Goal: Download file/media

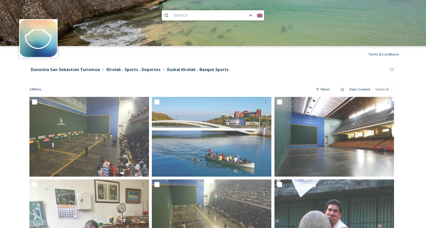
scroll to position [7963, 0]
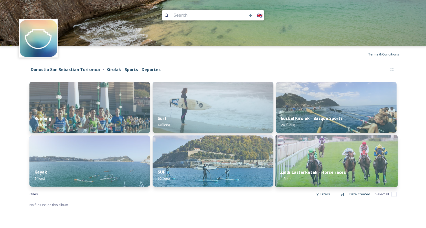
click at [346, 159] on img at bounding box center [336, 161] width 123 height 52
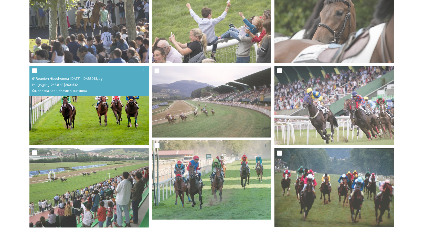
scroll to position [197, 0]
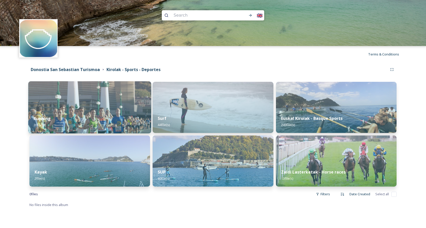
click at [117, 107] on img at bounding box center [89, 107] width 123 height 52
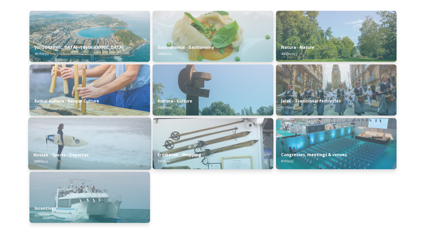
scroll to position [71, 0]
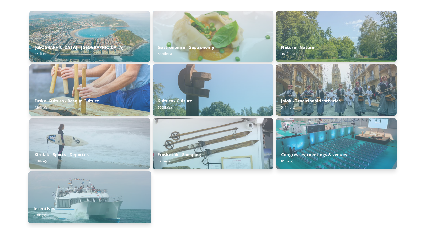
click at [101, 196] on img at bounding box center [89, 198] width 123 height 52
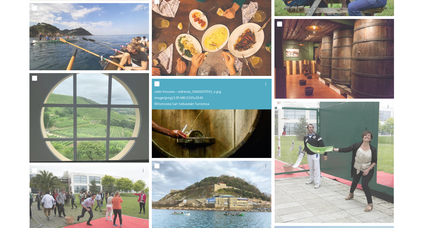
scroll to position [325, 0]
click at [197, 139] on img at bounding box center [212, 118] width 120 height 79
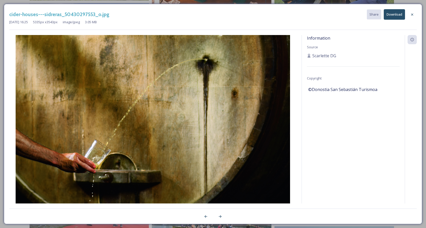
click at [393, 14] on button "Download" at bounding box center [394, 14] width 21 height 10
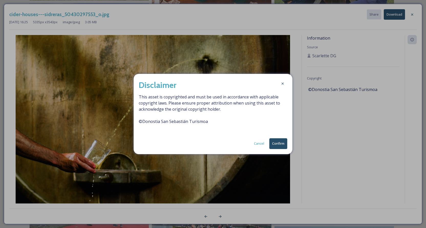
click at [280, 145] on button "Confirm" at bounding box center [278, 144] width 18 height 10
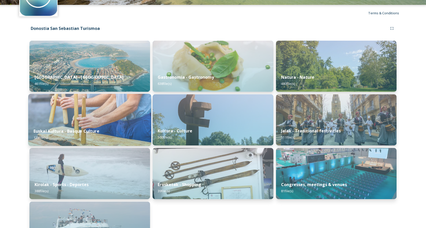
scroll to position [41, 0]
click at [72, 110] on img at bounding box center [89, 120] width 123 height 52
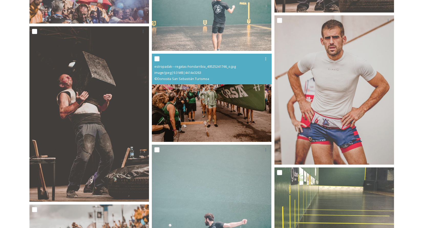
scroll to position [2624, 0]
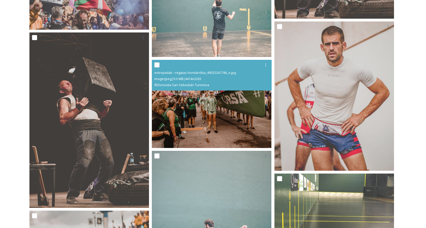
click at [208, 113] on img at bounding box center [212, 104] width 120 height 88
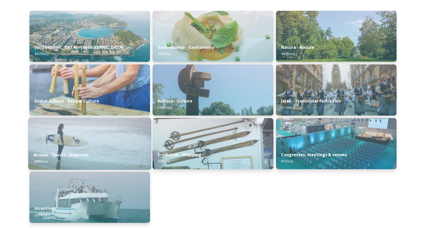
scroll to position [71, 0]
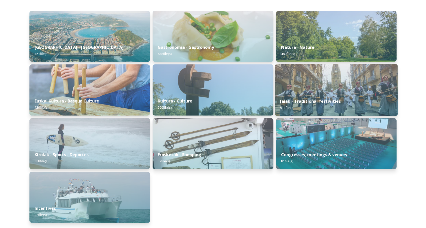
click at [332, 90] on img at bounding box center [336, 90] width 123 height 52
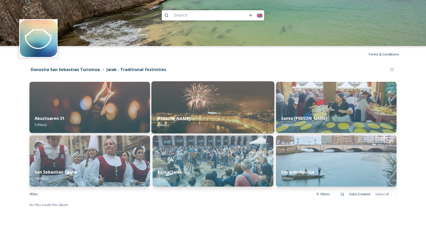
click at [211, 97] on img at bounding box center [213, 107] width 123 height 52
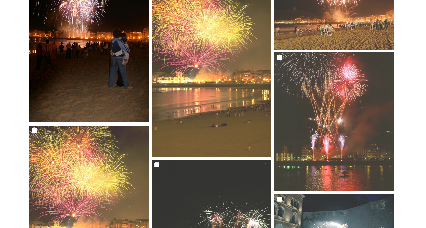
scroll to position [1004, 0]
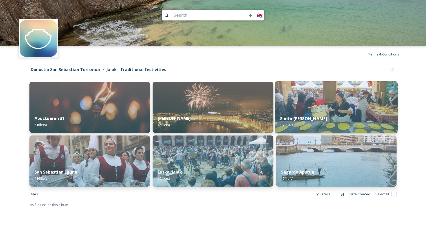
click at [326, 104] on img at bounding box center [336, 107] width 123 height 52
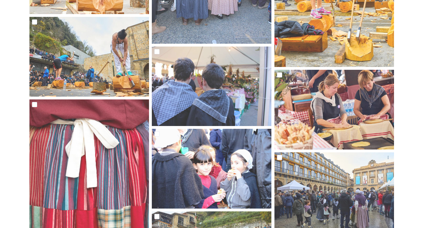
scroll to position [3281, 0]
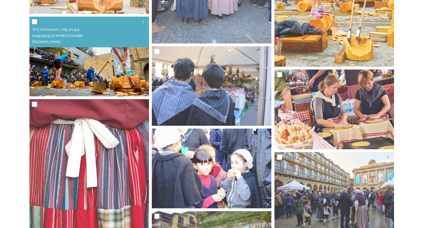
click at [122, 79] on img at bounding box center [89, 57] width 120 height 80
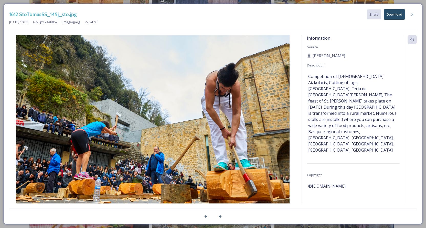
click at [392, 18] on button "Download" at bounding box center [394, 14] width 21 height 10
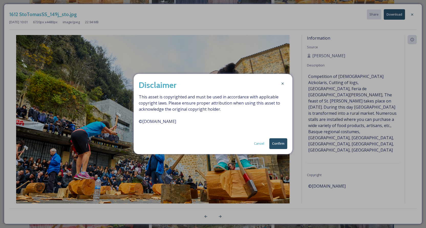
click at [277, 144] on button "Confirm" at bounding box center [278, 144] width 18 height 10
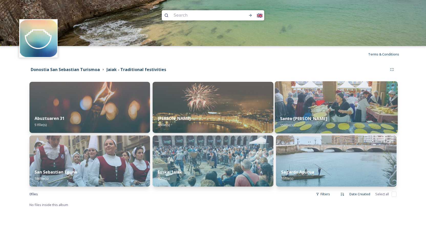
click at [337, 108] on img at bounding box center [336, 107] width 123 height 52
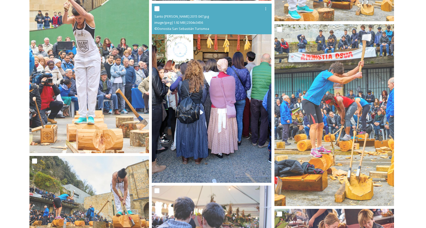
scroll to position [3141, 0]
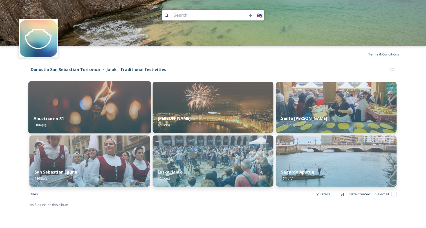
click at [95, 107] on img at bounding box center [89, 107] width 123 height 52
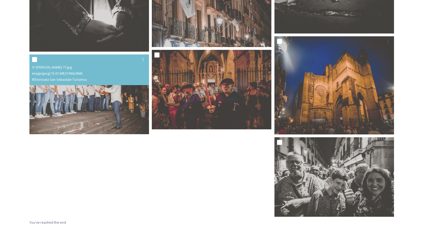
scroll to position [1929, 0]
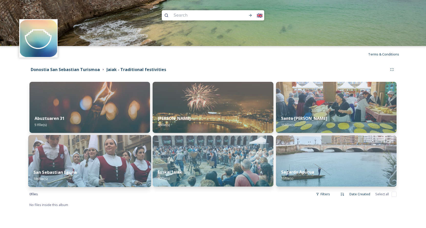
click at [106, 154] on img at bounding box center [89, 161] width 123 height 52
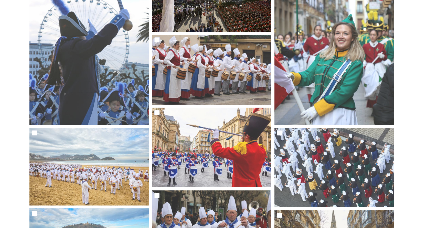
scroll to position [152, 0]
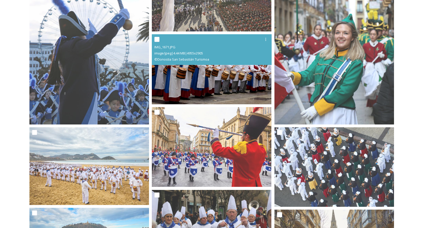
click at [211, 77] on img at bounding box center [212, 69] width 120 height 70
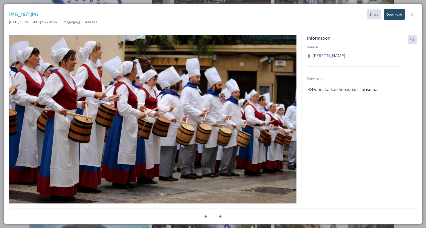
click at [390, 15] on button "Download" at bounding box center [394, 14] width 21 height 10
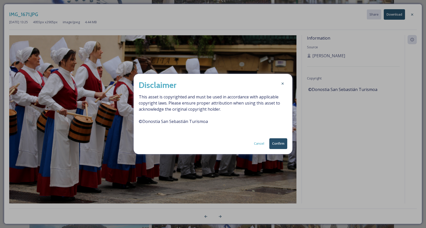
click at [277, 145] on button "Confirm" at bounding box center [278, 144] width 18 height 10
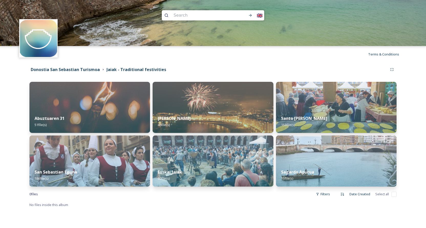
click at [110, 167] on div "San Sebastian Eguna 186 file(s)" at bounding box center [89, 175] width 121 height 23
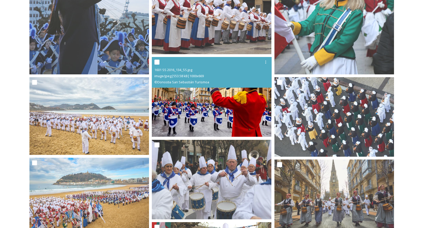
scroll to position [203, 0]
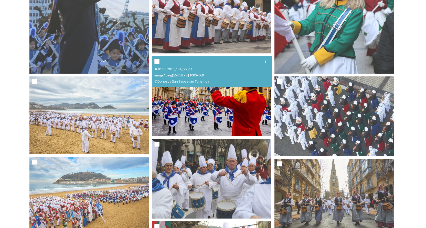
click at [225, 98] on img at bounding box center [212, 96] width 120 height 80
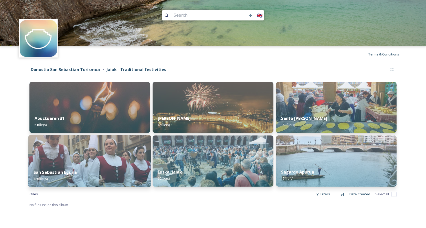
click at [107, 155] on img at bounding box center [89, 161] width 123 height 52
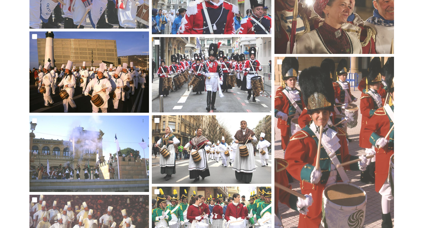
scroll to position [4598, 0]
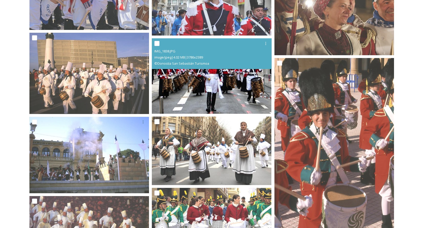
click at [210, 79] on img at bounding box center [212, 76] width 120 height 76
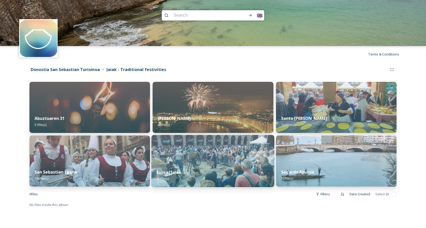
click at [221, 156] on img at bounding box center [213, 161] width 123 height 52
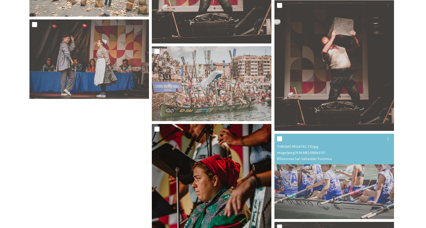
scroll to position [2148, 0]
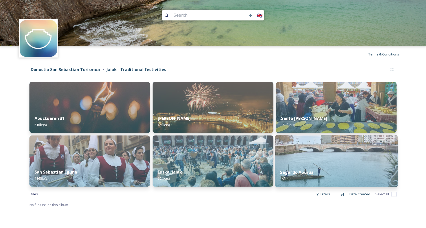
click at [332, 161] on img at bounding box center [336, 161] width 123 height 52
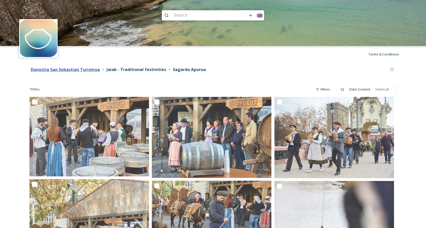
click at [82, 69] on strong "Donostia San Sebastian Turismoa" at bounding box center [65, 70] width 69 height 6
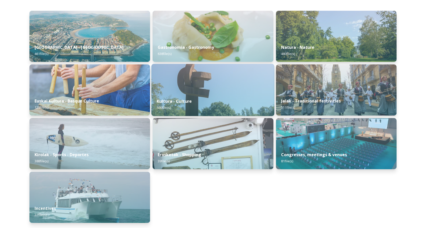
scroll to position [71, 0]
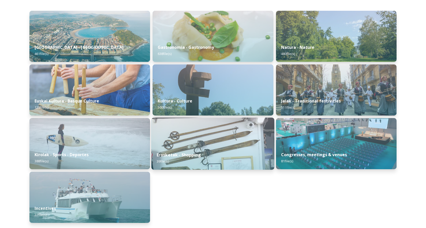
click at [215, 135] on img at bounding box center [213, 144] width 123 height 52
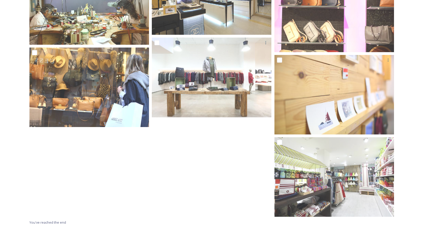
scroll to position [1050, 0]
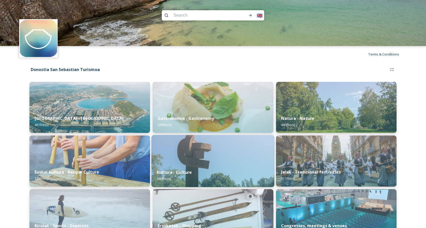
click at [217, 156] on img at bounding box center [213, 161] width 123 height 52
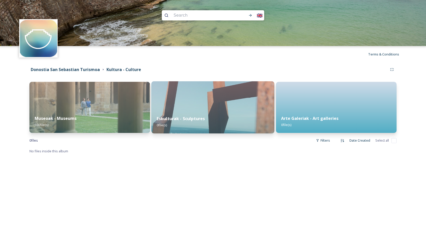
click at [214, 108] on img at bounding box center [213, 107] width 123 height 52
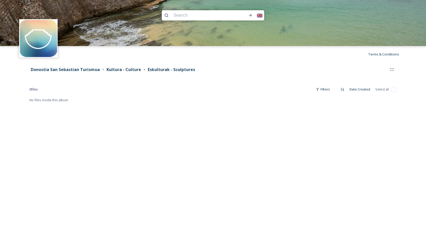
click at [271, 119] on div "🇬🇧 Terms & Conditions Shared by: Donostia San Sebastián Turismoa Donostia San S…" at bounding box center [213, 114] width 426 height 228
click at [208, 112] on div "🇬🇧 Terms & Conditions Shared by: Donostia San Sebastián Turismoa Donostia San S…" at bounding box center [213, 114] width 426 height 228
